Goal: Task Accomplishment & Management: Manage account settings

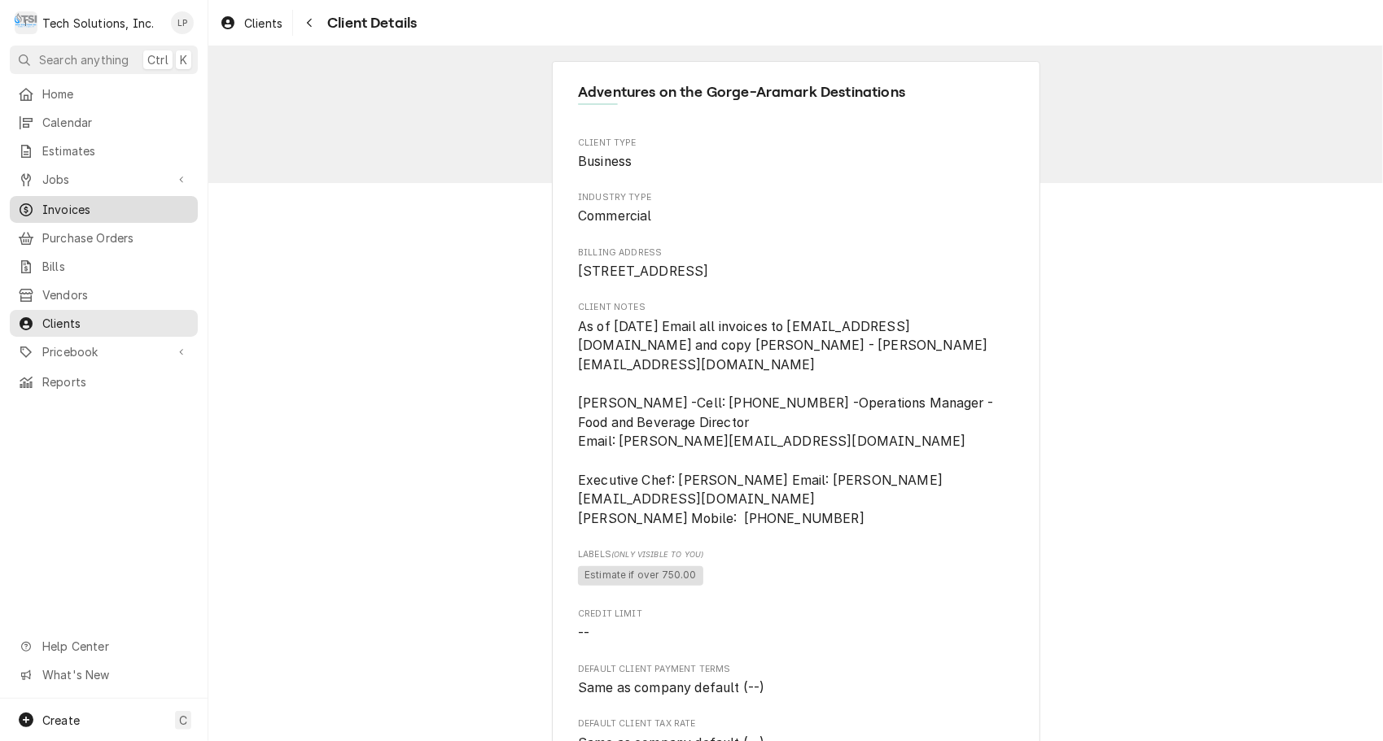
click at [68, 201] on span "Invoices" at bounding box center [115, 209] width 147 height 17
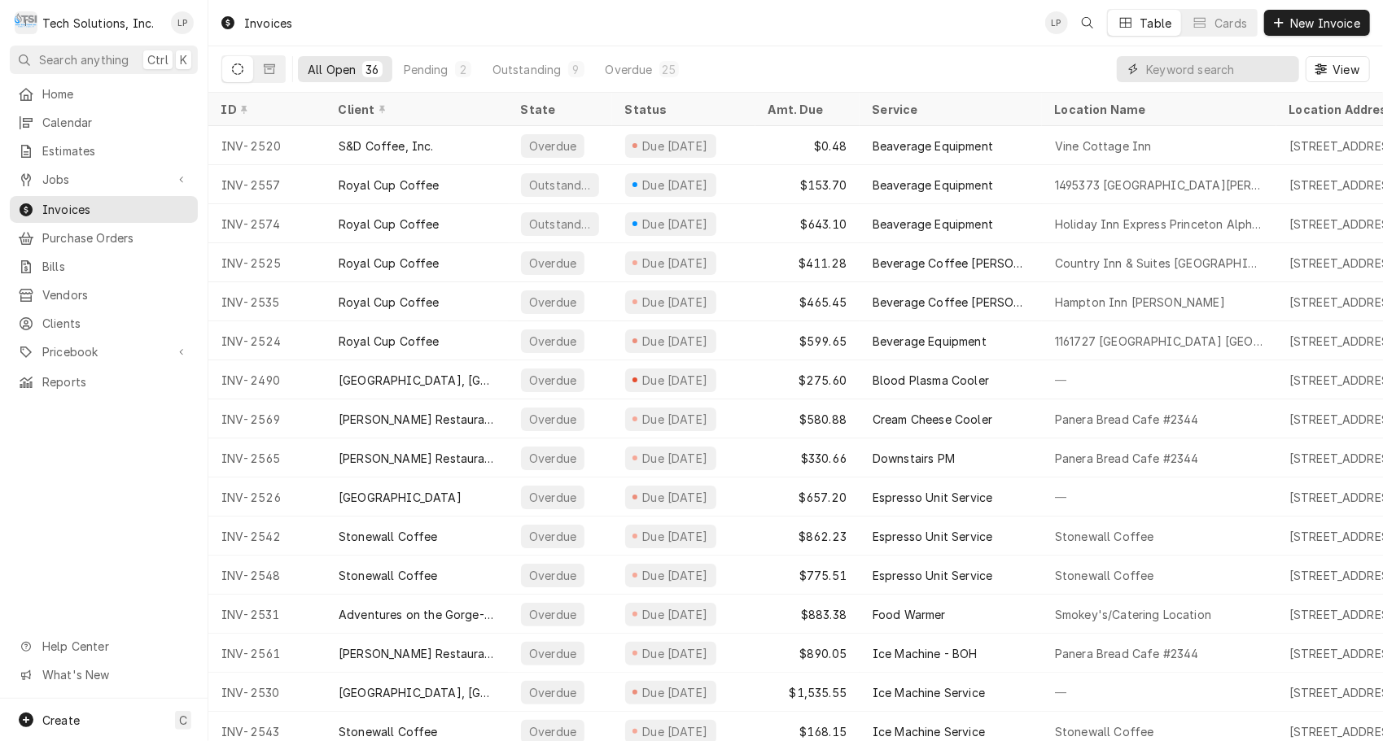
click at [1232, 68] on input "Dynamic Content Wrapper" at bounding box center [1218, 69] width 145 height 26
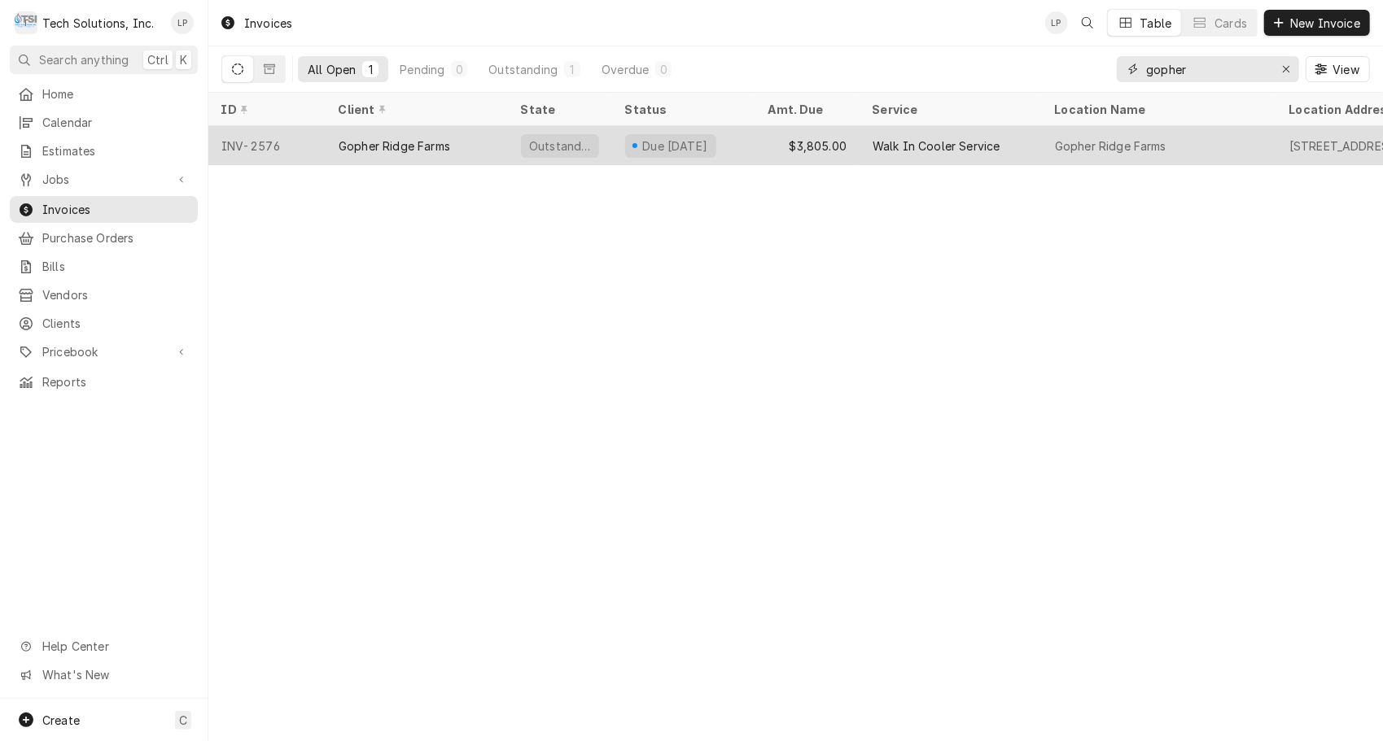
type input "gopher"
click at [759, 147] on div "$3,805.00" at bounding box center [807, 145] width 104 height 39
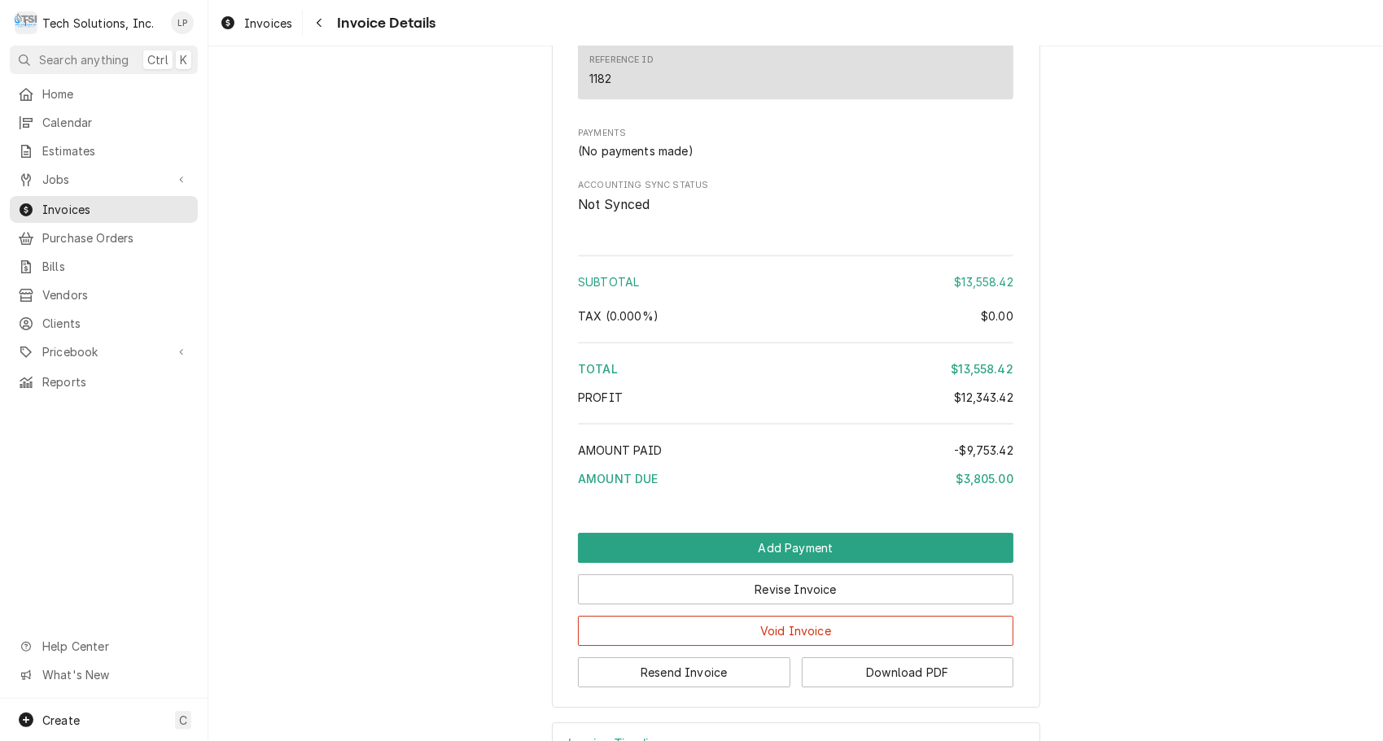
scroll to position [3415, 0]
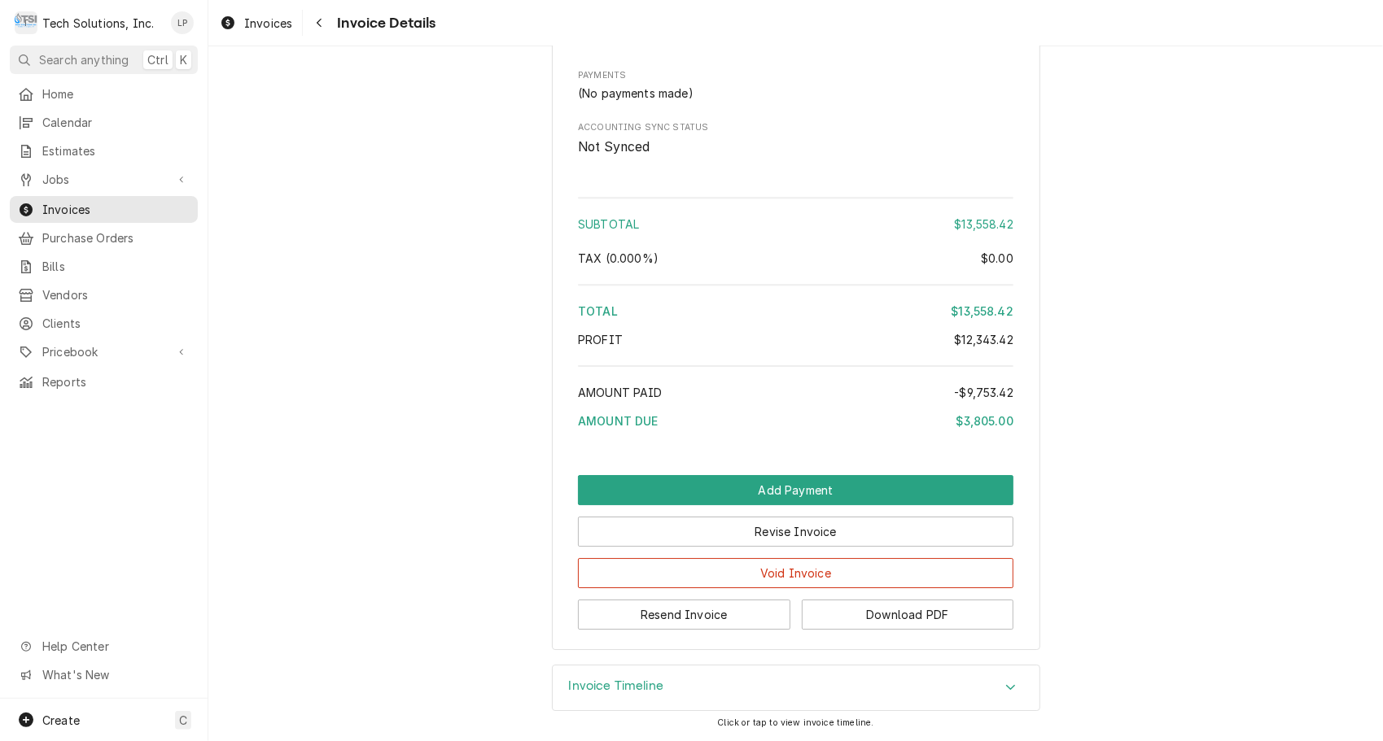
click at [1005, 691] on icon "Accordion Header" at bounding box center [1010, 687] width 11 height 13
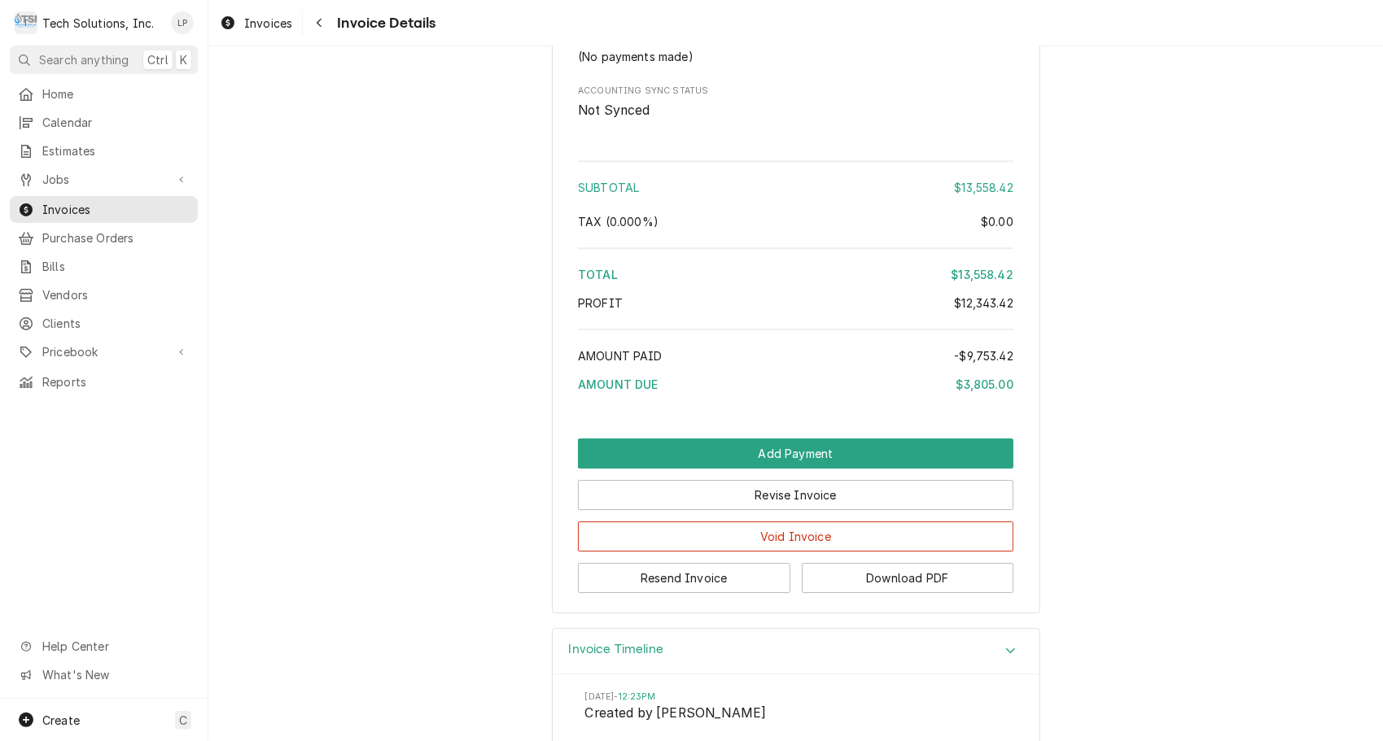
scroll to position [3443, 0]
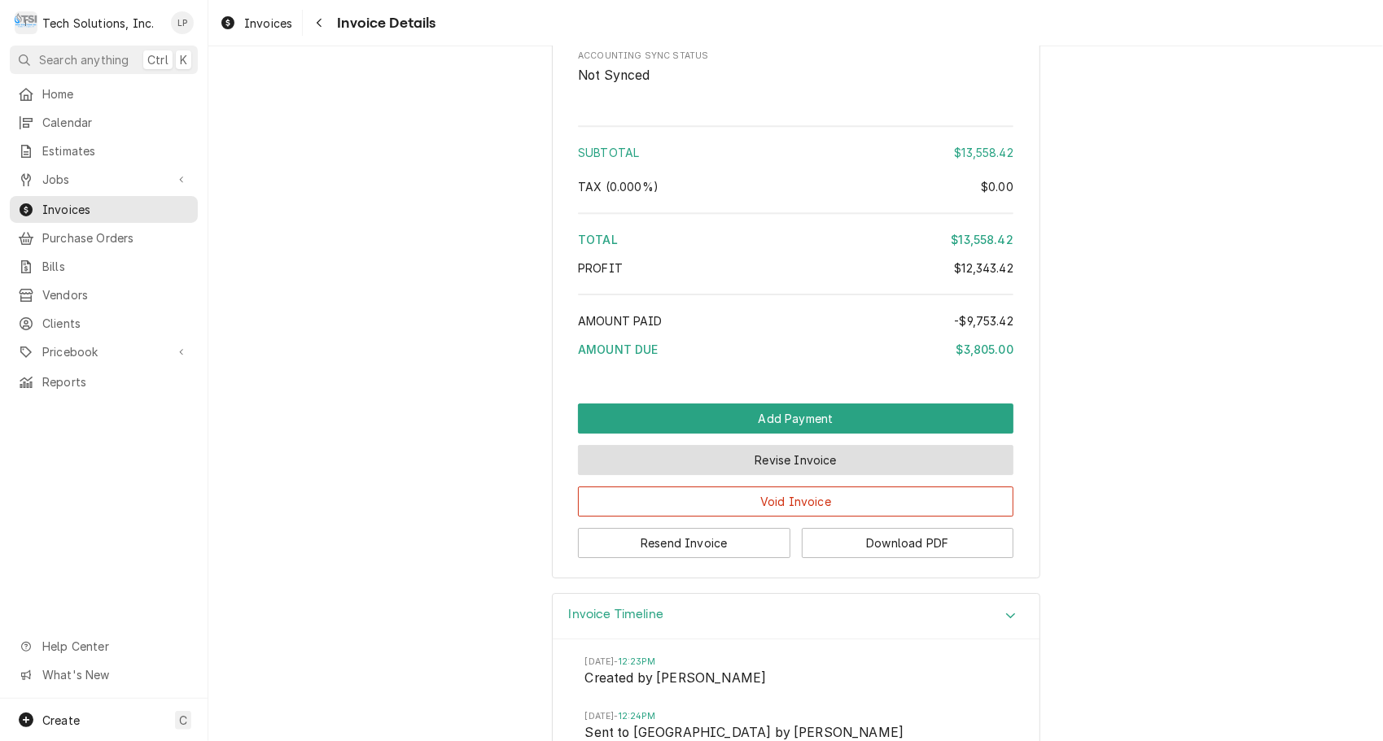
click at [860, 475] on button "Revise Invoice" at bounding box center [795, 460] width 435 height 30
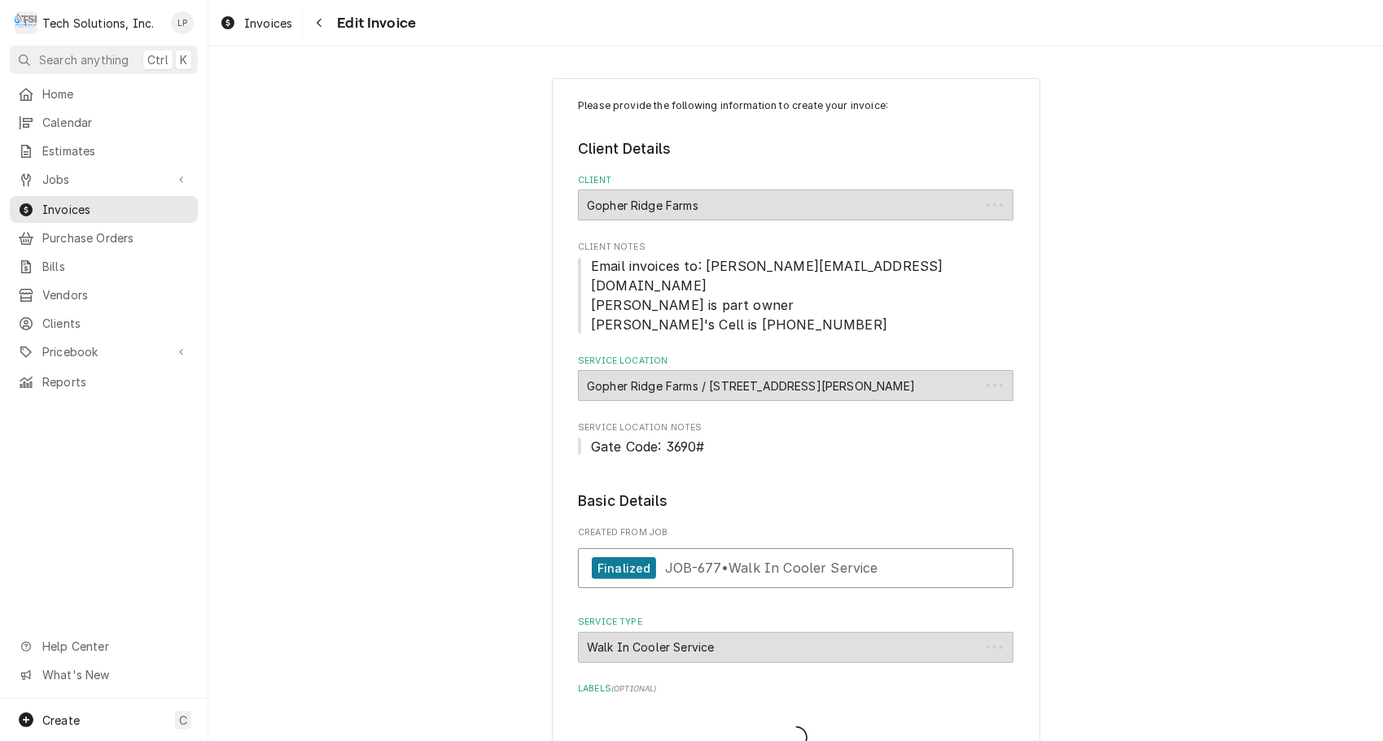
type textarea "x"
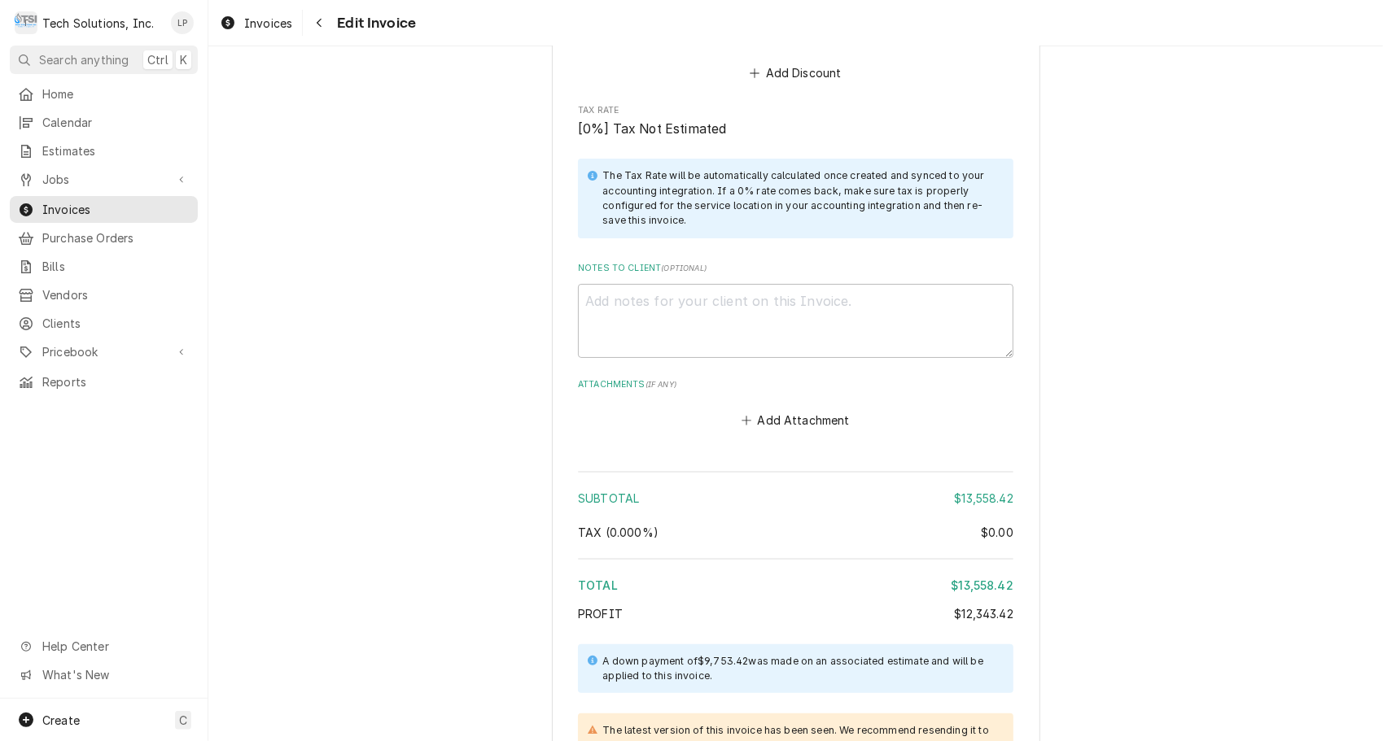
scroll to position [4283, 0]
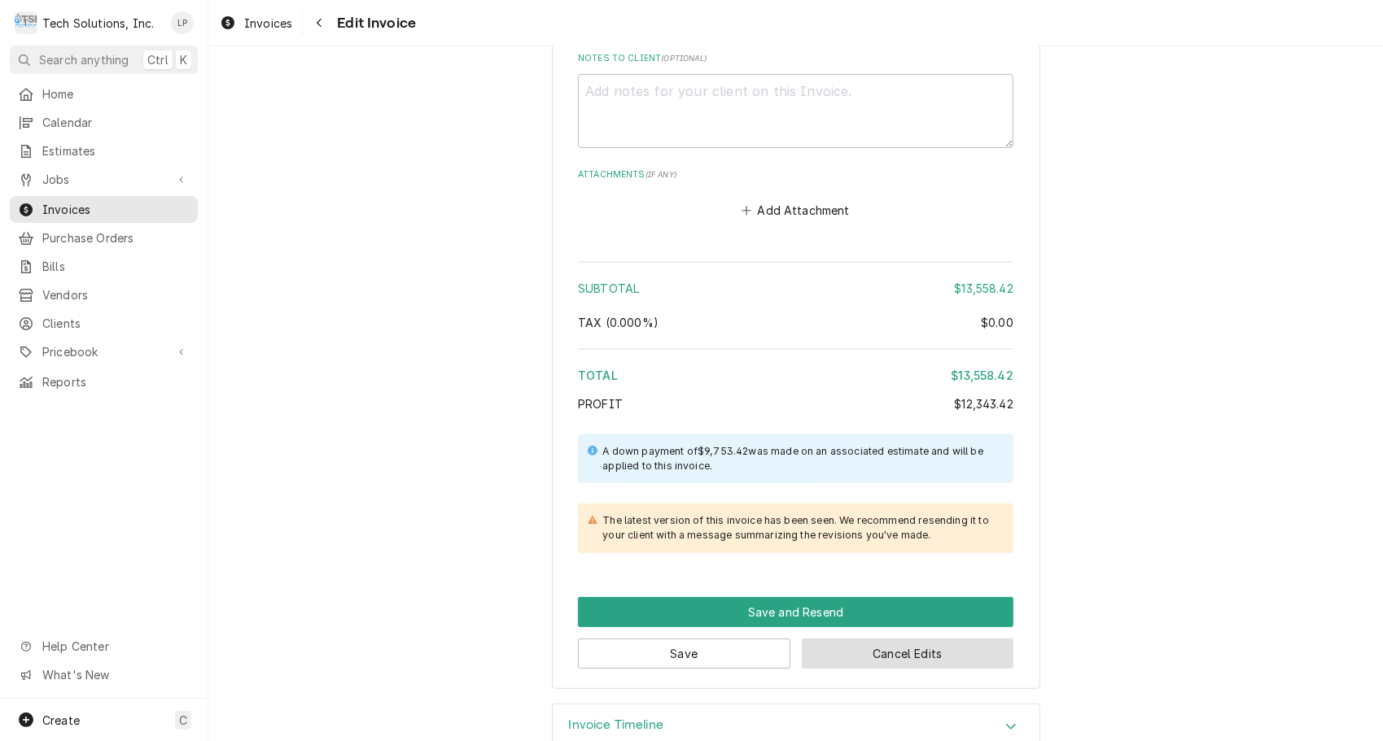
click at [872, 639] on button "Cancel Edits" at bounding box center [908, 654] width 212 height 30
